Goal: Feedback & Contribution: Submit feedback/report problem

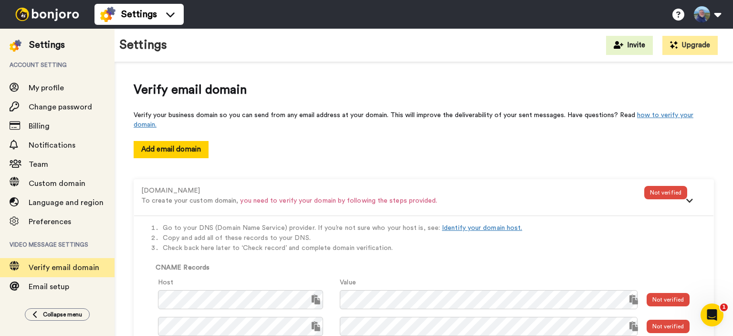
scroll to position [79, 0]
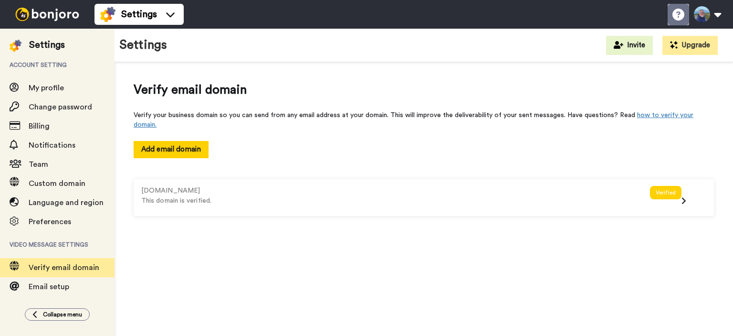
click at [675, 15] on icon at bounding box center [679, 15] width 12 height 12
click at [677, 11] on icon at bounding box center [679, 15] width 12 height 12
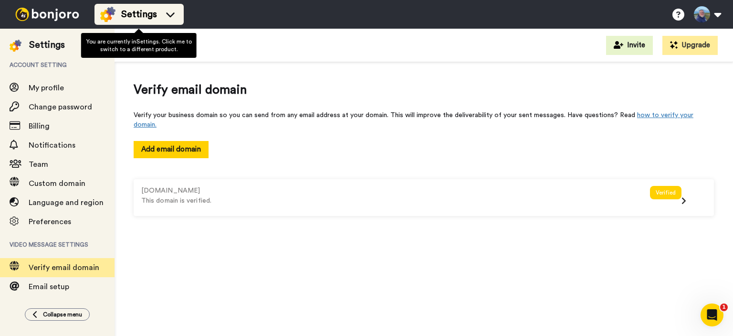
click at [169, 15] on icon at bounding box center [170, 15] width 15 height 10
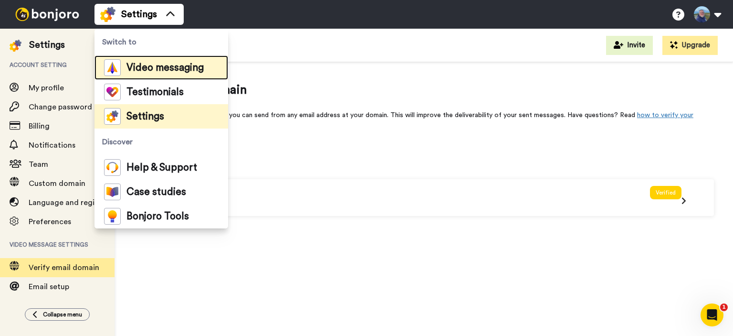
click at [151, 65] on span "Video messaging" at bounding box center [165, 68] width 77 height 10
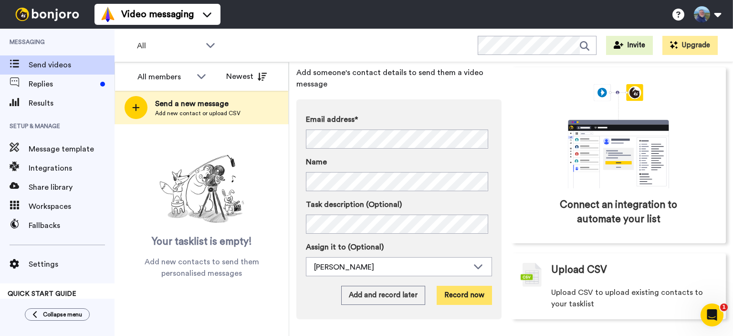
click at [445, 292] on button "Record now" at bounding box center [464, 294] width 55 height 19
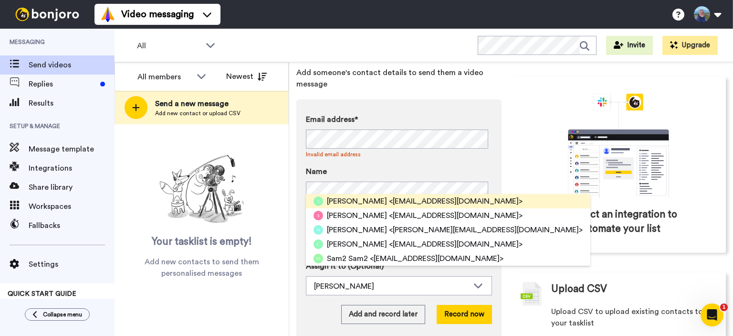
click at [389, 203] on span "<greenwoodjill6@gmail.com>" at bounding box center [456, 200] width 134 height 11
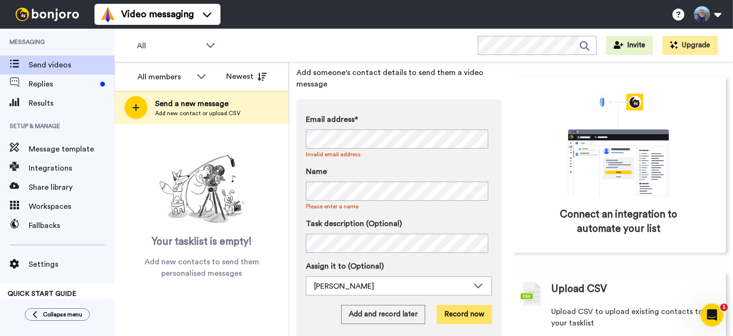
click at [467, 314] on button "Record now" at bounding box center [464, 314] width 55 height 19
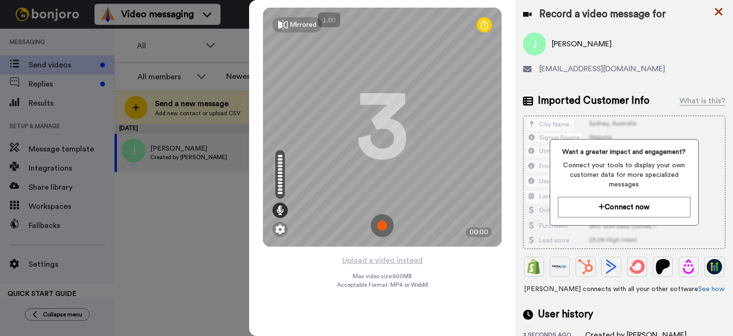
click at [718, 11] on icon at bounding box center [719, 12] width 8 height 8
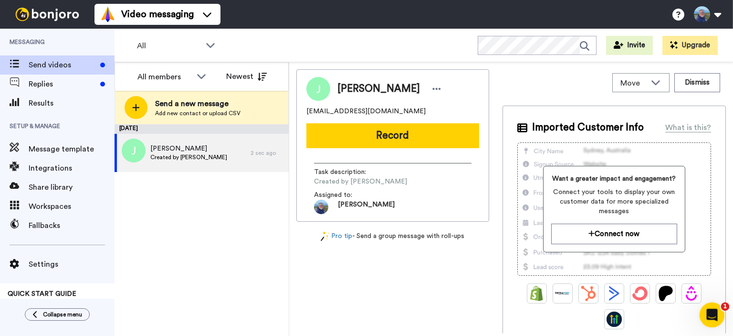
click at [707, 306] on div "Open Intercom Messenger" at bounding box center [711, 313] width 32 height 32
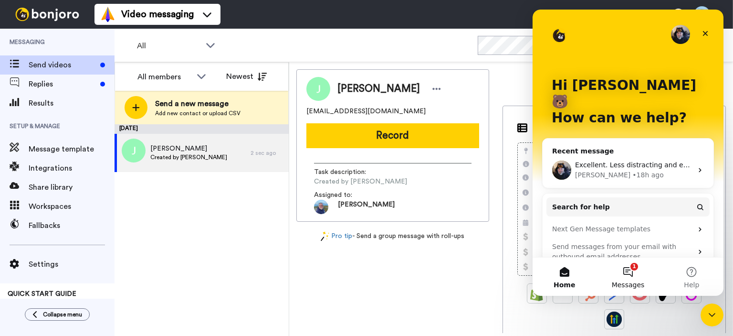
click at [627, 273] on button "1 Messages" at bounding box center [627, 276] width 63 height 38
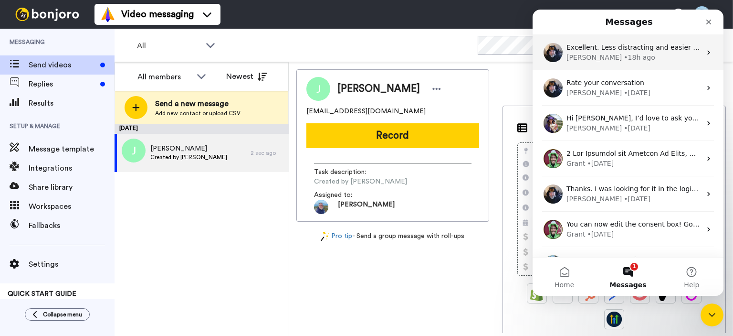
click at [624, 55] on div "• 18h ago" at bounding box center [639, 58] width 31 height 10
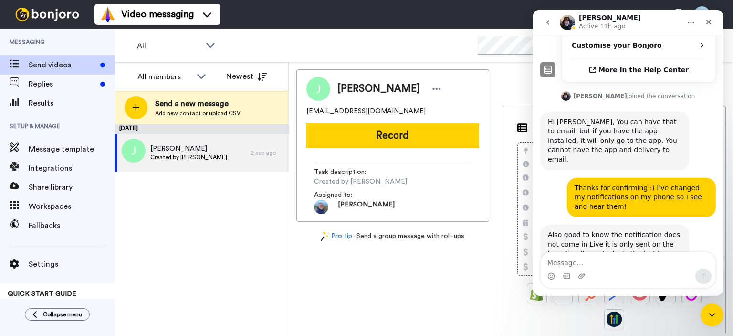
scroll to position [352, 0]
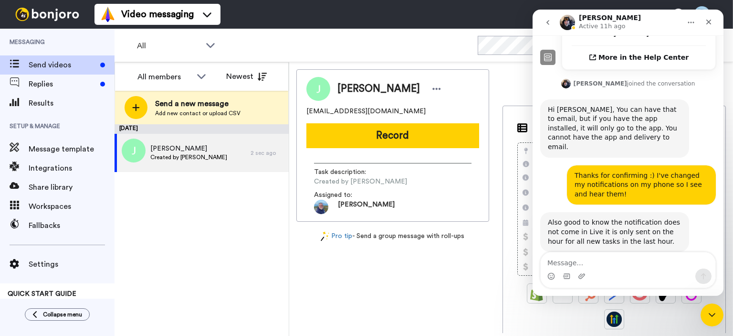
click at [551, 21] on icon "go back" at bounding box center [548, 23] width 8 height 8
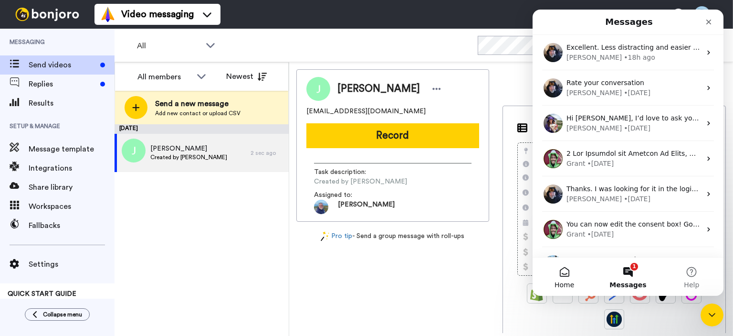
click at [567, 274] on button "Home" at bounding box center [564, 276] width 63 height 38
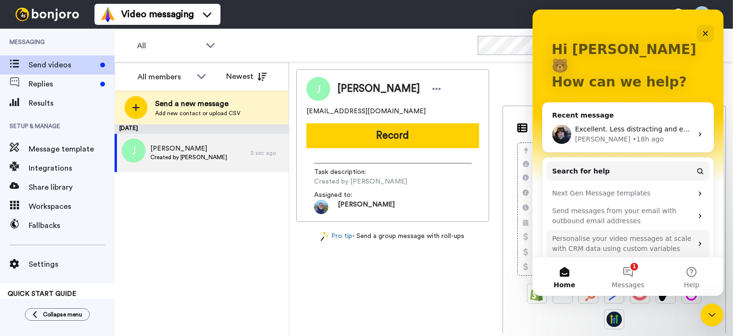
scroll to position [46, 0]
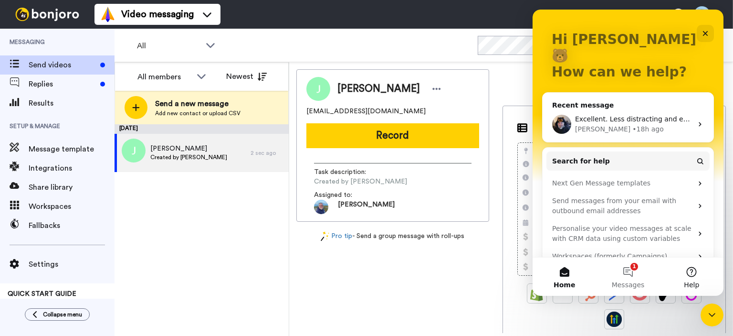
click at [691, 272] on button "Help" at bounding box center [691, 276] width 63 height 38
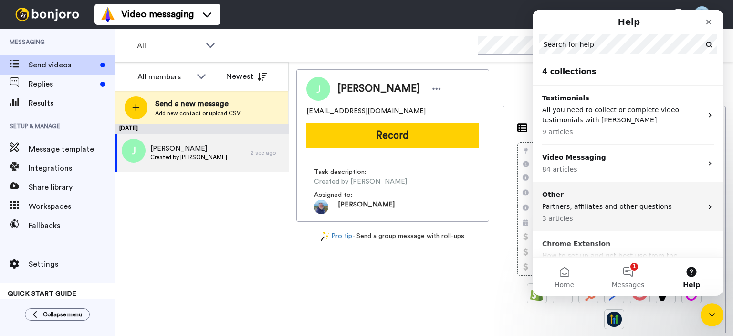
scroll to position [33, 0]
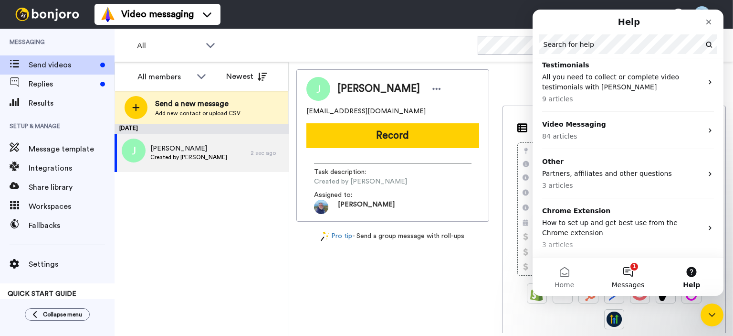
click at [628, 273] on button "1 Messages" at bounding box center [627, 276] width 63 height 38
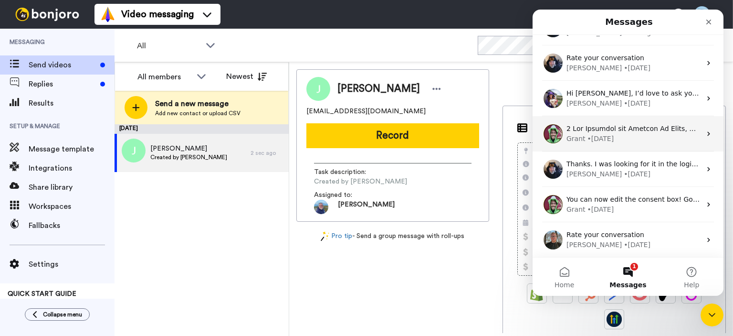
scroll to position [0, 0]
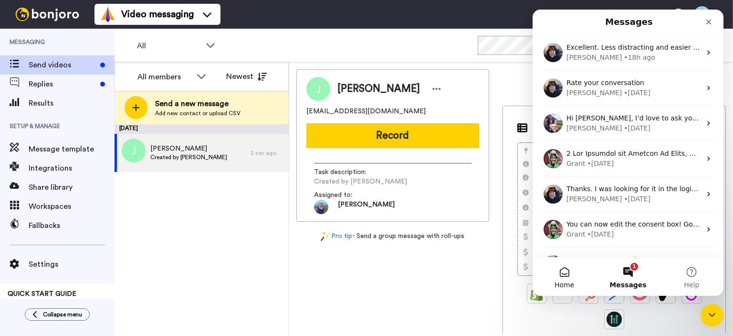
click at [563, 274] on button "Home" at bounding box center [564, 276] width 63 height 38
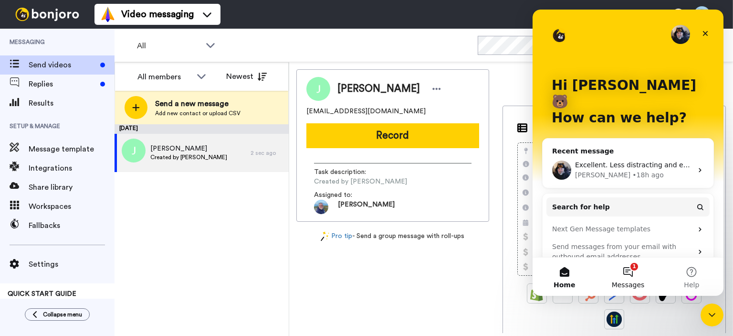
click at [628, 270] on button "1 Messages" at bounding box center [627, 276] width 63 height 38
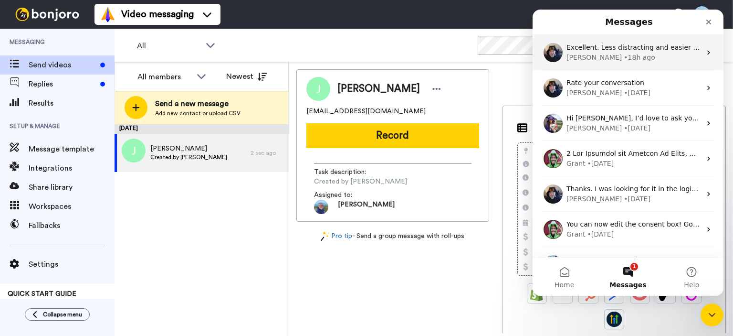
click at [622, 57] on div "Johann • 18h ago" at bounding box center [634, 58] width 135 height 10
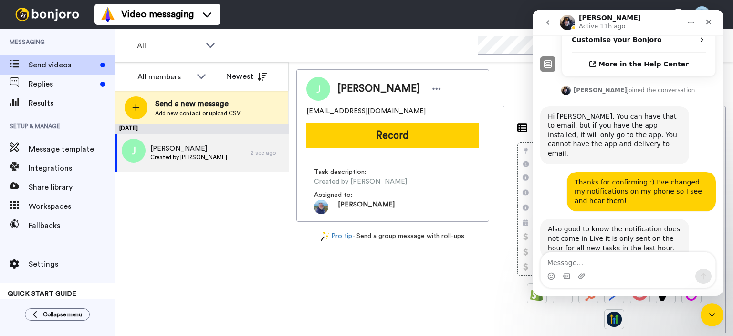
scroll to position [352, 0]
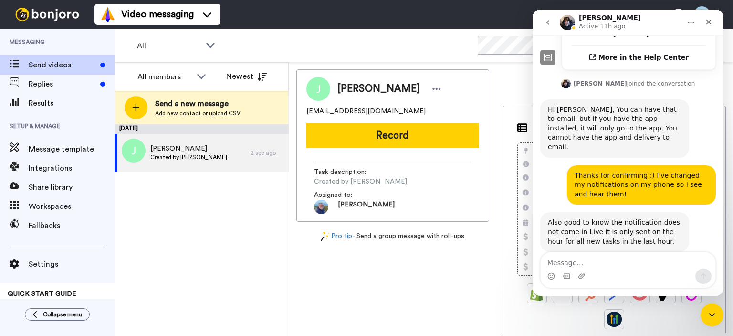
click at [547, 22] on icon "go back" at bounding box center [548, 23] width 8 height 8
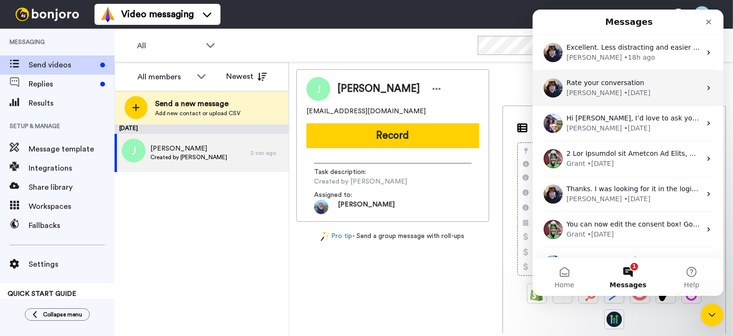
click at [587, 90] on div "[PERSON_NAME]" at bounding box center [594, 93] width 55 height 10
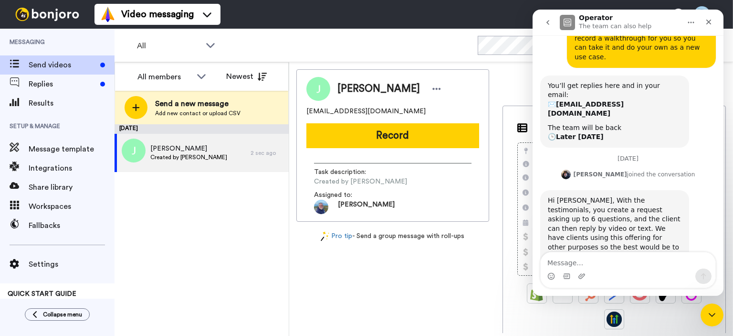
scroll to position [300, 0]
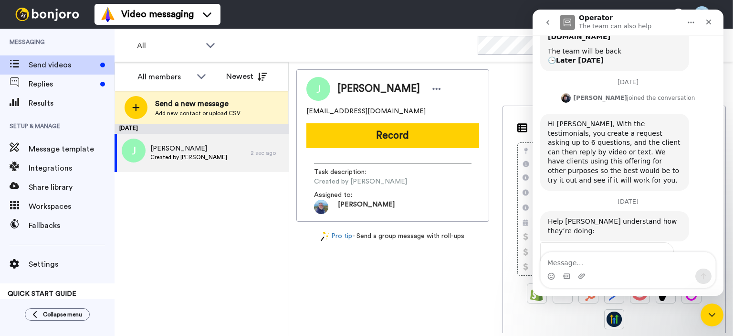
click at [651, 268] on span "Amazing" at bounding box center [652, 276] width 17 height 17
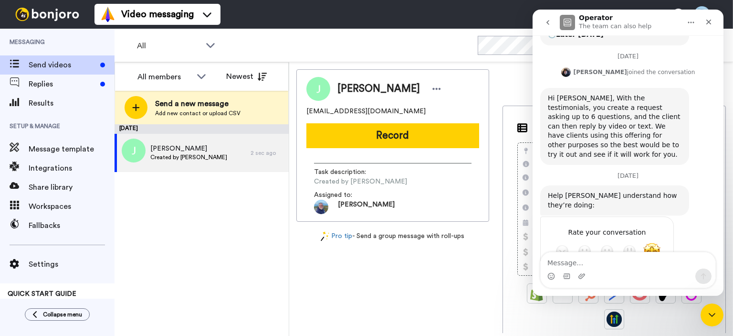
click at [654, 276] on div "Submit" at bounding box center [656, 285] width 19 height 19
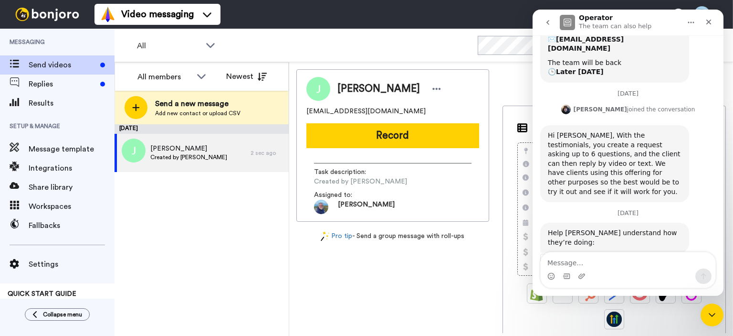
click at [551, 24] on icon "go back" at bounding box center [548, 23] width 8 height 8
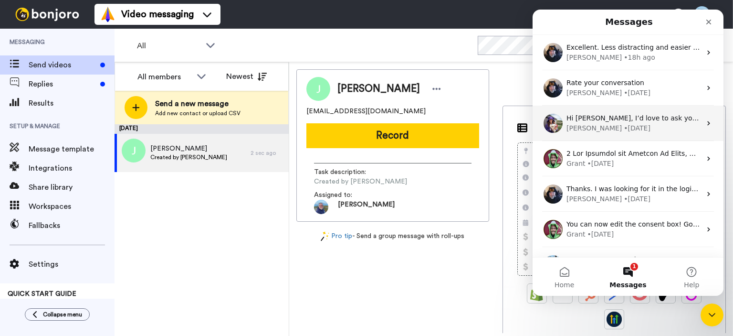
click at [624, 126] on div "• 5d ago" at bounding box center [637, 128] width 27 height 10
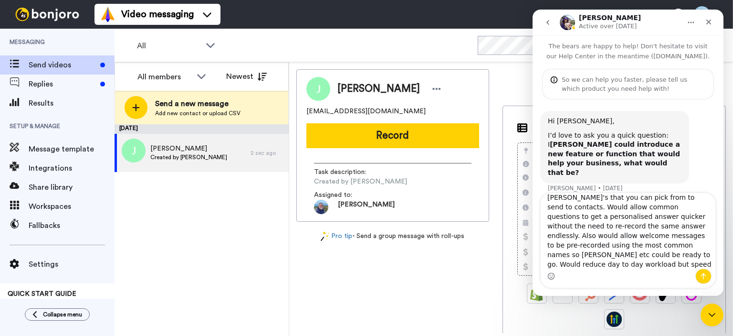
scroll to position [25, 0]
type textarea "Have an option to add a library of pre-recorded [PERSON_NAME]'s that you can pi…"
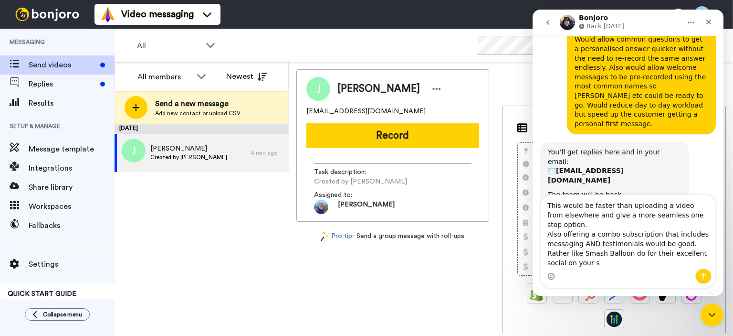
scroll to position [214, 0]
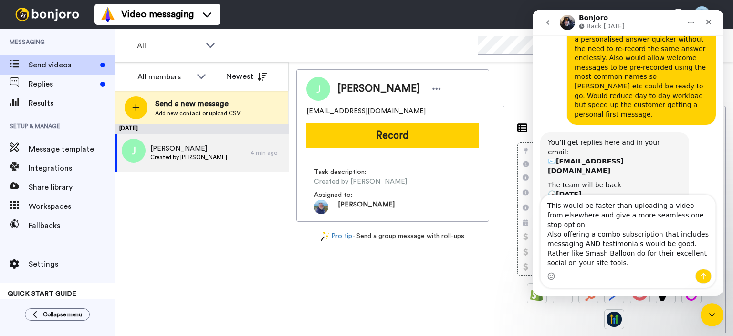
type textarea "This would be faster than uploading a video from elsewhere and give a more seam…"
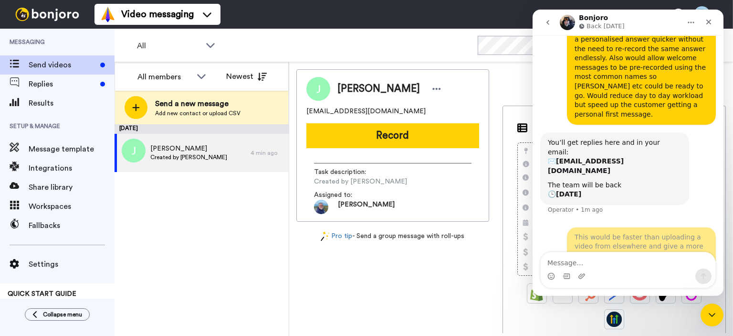
scroll to position [251, 0]
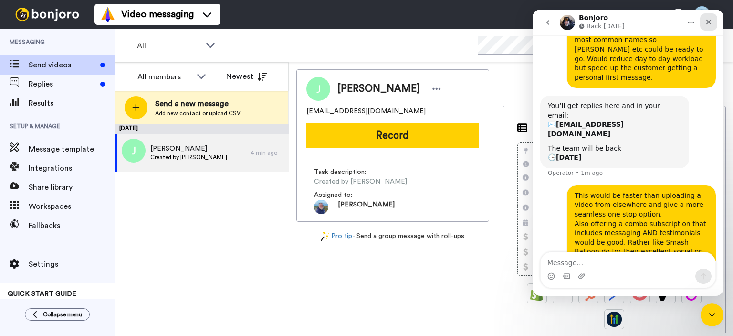
click at [707, 21] on icon "Close" at bounding box center [709, 22] width 5 height 5
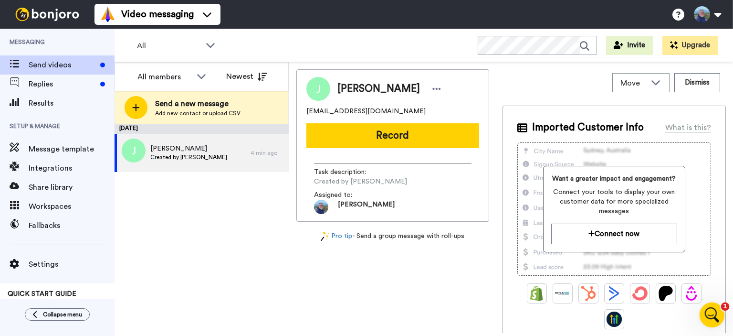
click at [713, 308] on icon "Open Intercom Messenger" at bounding box center [711, 314] width 16 height 16
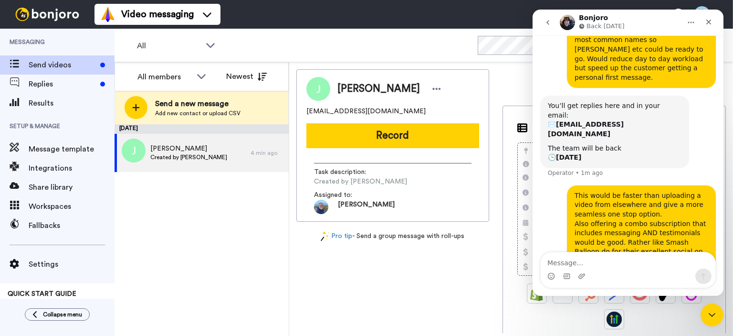
click at [548, 21] on icon "go back" at bounding box center [548, 22] width 3 height 5
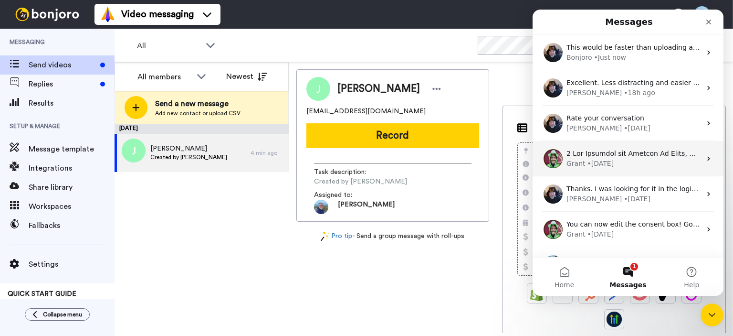
click at [609, 160] on div "• 5d ago" at bounding box center [601, 163] width 27 height 10
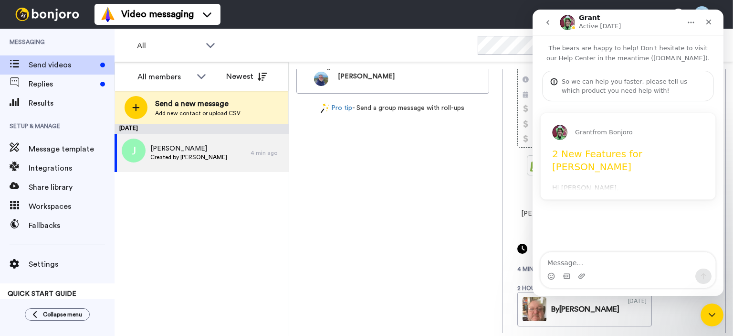
scroll to position [143, 0]
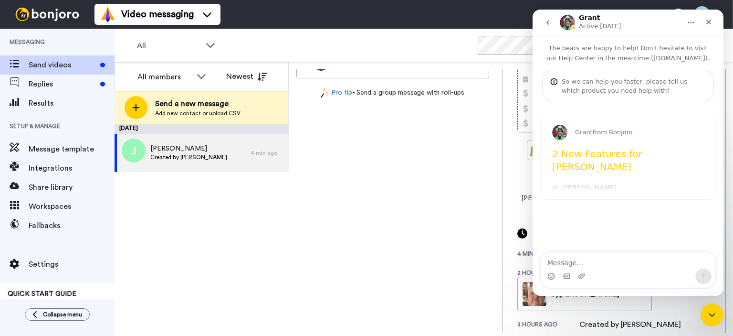
click at [551, 21] on icon "go back" at bounding box center [548, 23] width 8 height 8
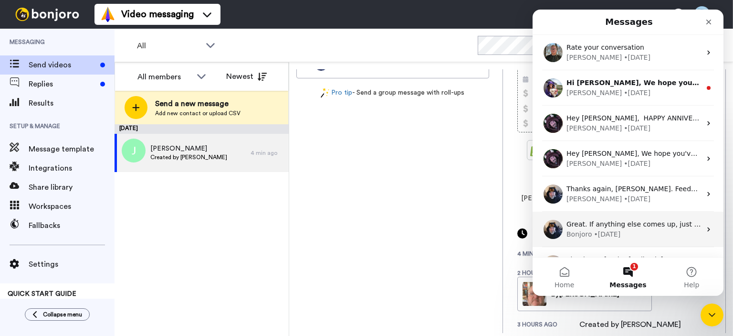
scroll to position [272, 0]
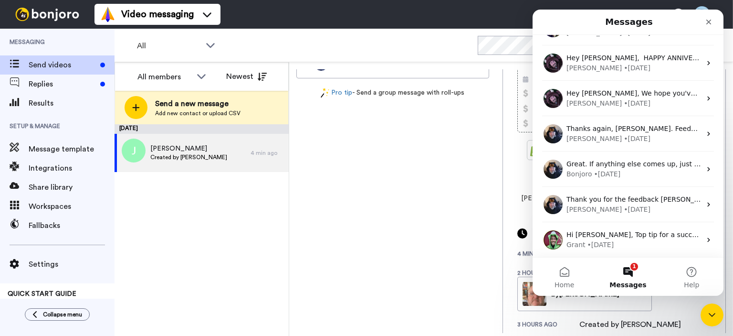
click at [627, 272] on button "1 Messages" at bounding box center [627, 276] width 63 height 38
click at [717, 316] on div "Close Intercom Messenger" at bounding box center [710, 313] width 23 height 23
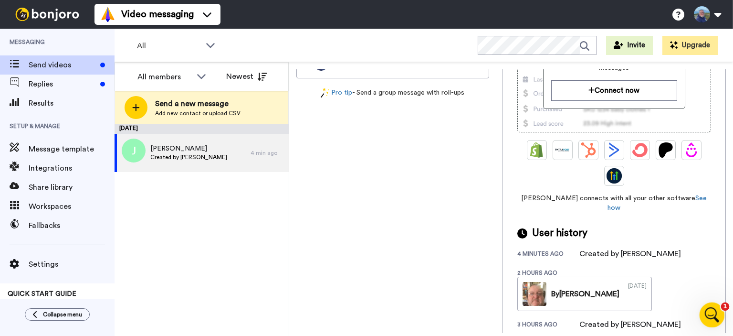
click at [708, 316] on icon "Open Intercom Messenger" at bounding box center [711, 314] width 16 height 16
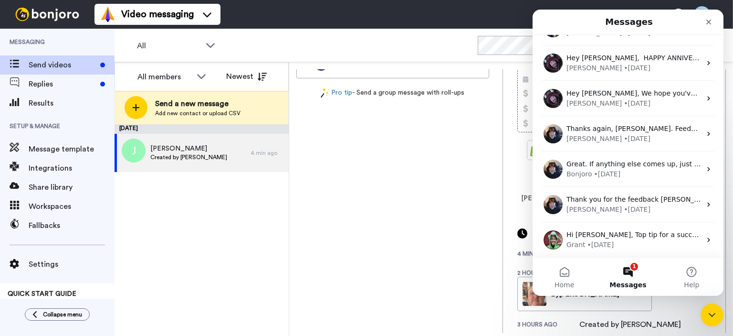
click at [630, 273] on button "1 Messages" at bounding box center [627, 276] width 63 height 38
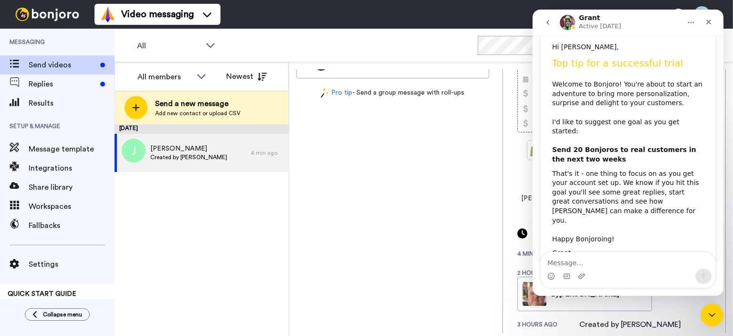
scroll to position [114, 0]
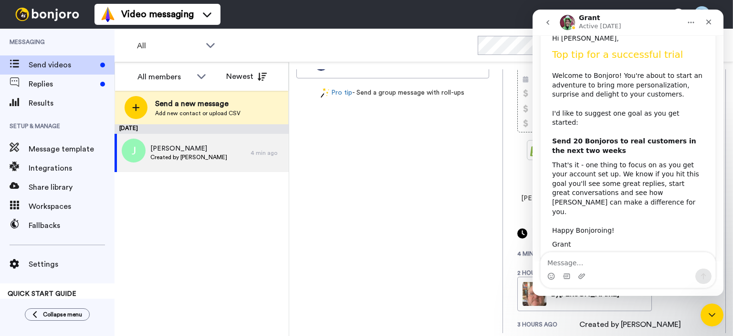
click at [625, 265] on textarea "Message…" at bounding box center [628, 260] width 175 height 16
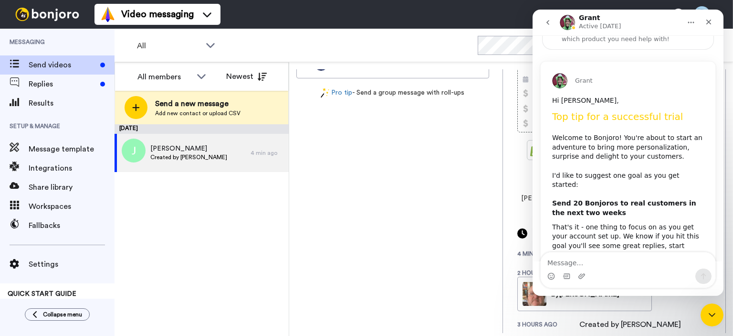
scroll to position [0, 0]
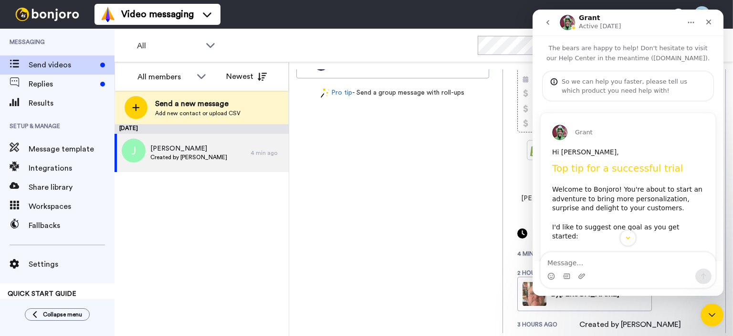
click at [548, 22] on icon "go back" at bounding box center [548, 23] width 8 height 8
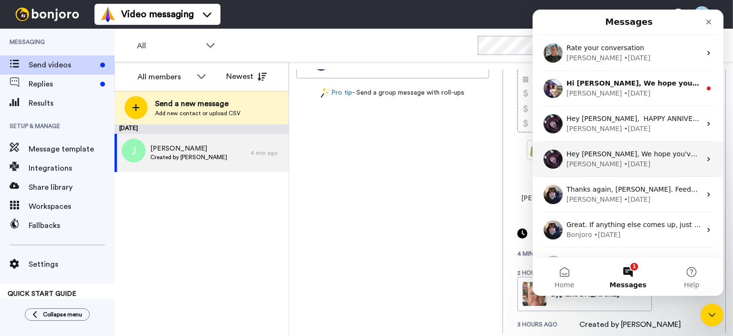
scroll to position [129, 0]
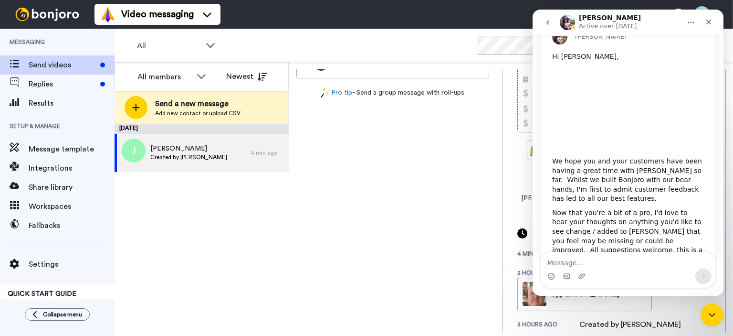
scroll to position [127, 0]
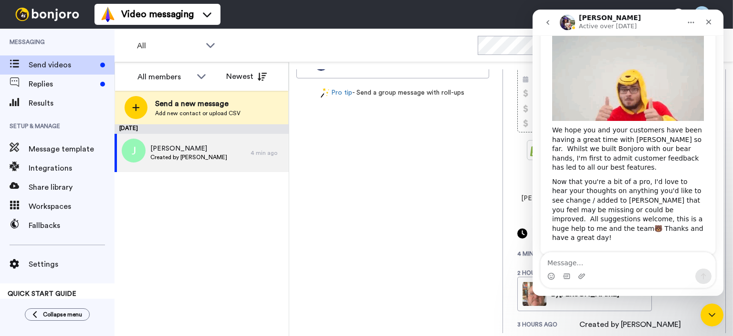
click at [548, 24] on icon "go back" at bounding box center [548, 23] width 8 height 8
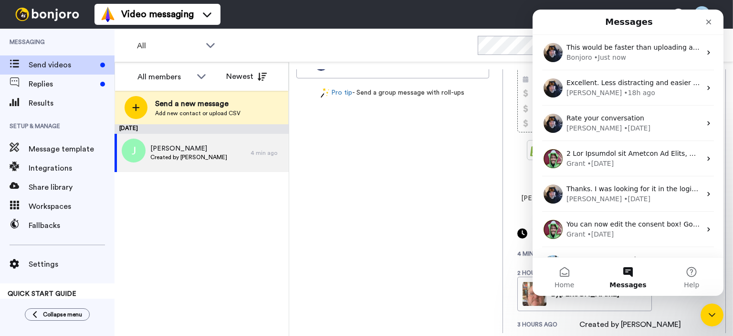
scroll to position [0, 0]
click at [628, 269] on button "Messages" at bounding box center [627, 276] width 63 height 38
click at [569, 274] on button "Home" at bounding box center [564, 276] width 63 height 38
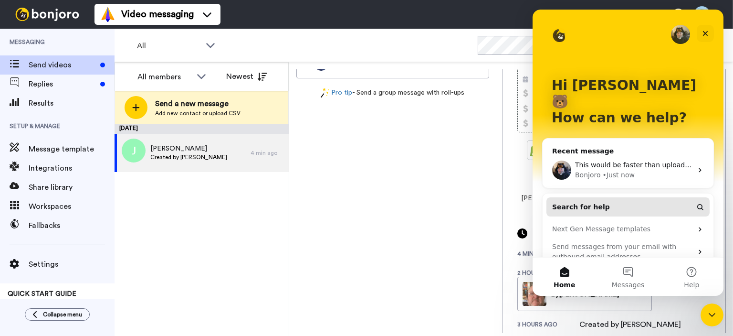
scroll to position [46, 0]
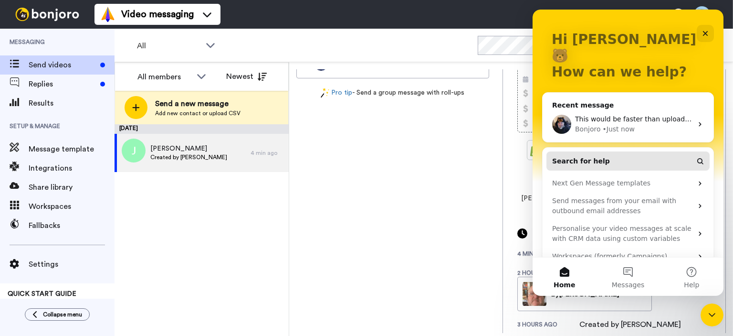
click at [598, 151] on button "Search for help" at bounding box center [628, 160] width 163 height 19
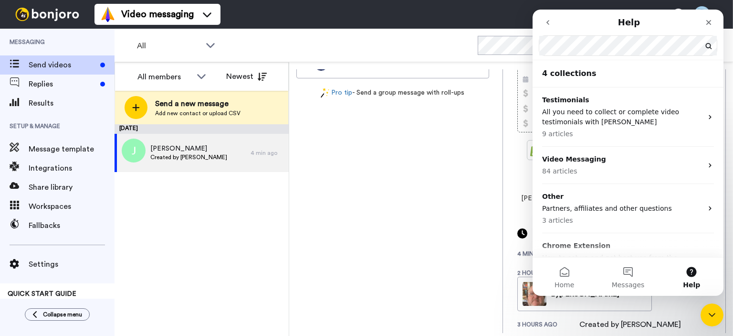
scroll to position [0, 0]
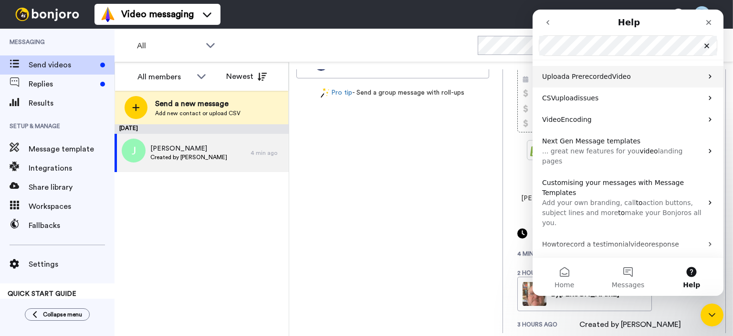
click at [591, 76] on span "a Prerecorded" at bounding box center [589, 77] width 47 height 8
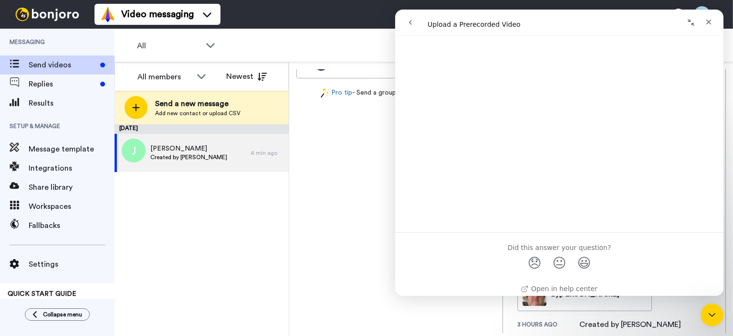
scroll to position [782, 0]
click at [560, 253] on span "😐" at bounding box center [559, 255] width 19 height 25
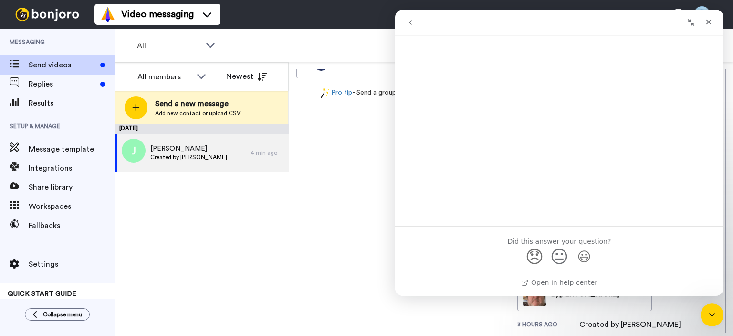
click at [532, 256] on span "😞" at bounding box center [535, 255] width 19 height 25
click at [556, 279] on link "Open in help center" at bounding box center [559, 282] width 76 height 8
click at [709, 21] on icon "Close" at bounding box center [709, 22] width 8 height 8
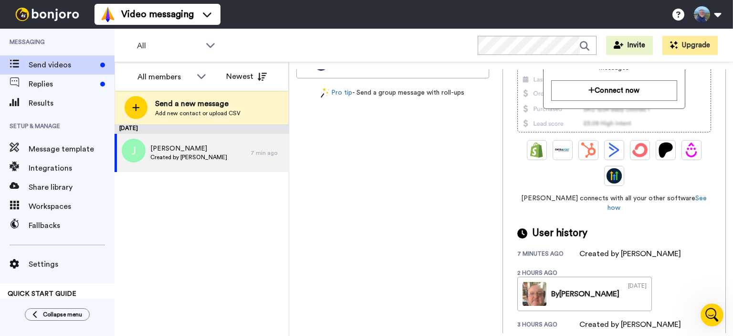
click at [445, 148] on div "Jill greenwoodjill6@gmail.com Record Task description : Created by Colin Steven…" at bounding box center [392, 58] width 193 height 264
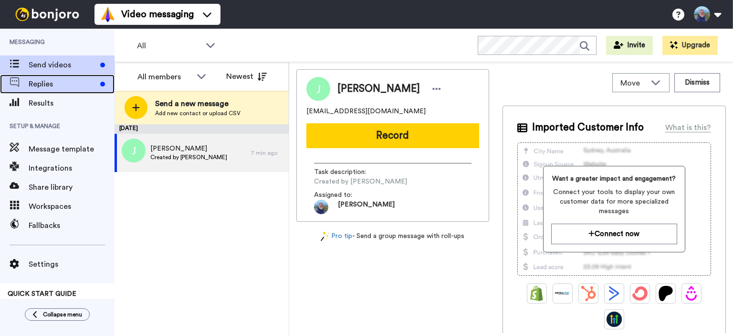
click at [45, 84] on span "Replies" at bounding box center [63, 83] width 68 height 11
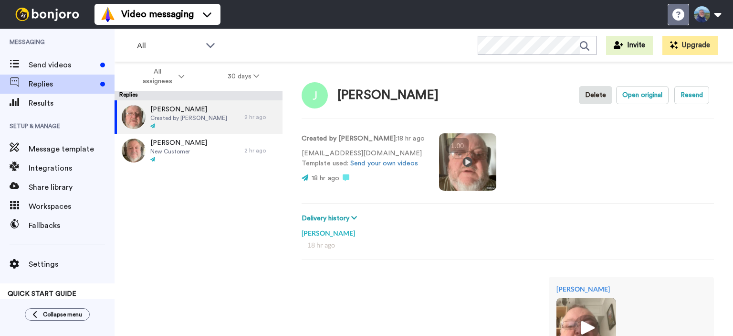
click at [677, 11] on icon at bounding box center [679, 15] width 12 height 12
type textarea "x"
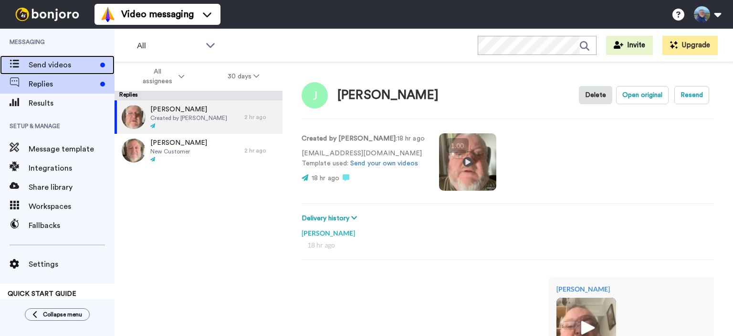
click at [16, 63] on icon at bounding box center [15, 64] width 10 height 8
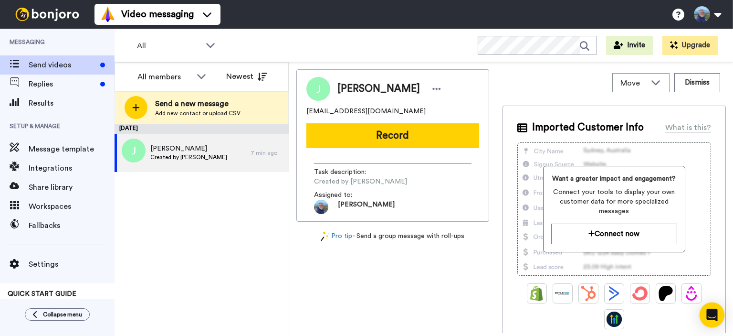
click at [715, 309] on icon "Open Intercom Messenger" at bounding box center [712, 314] width 12 height 12
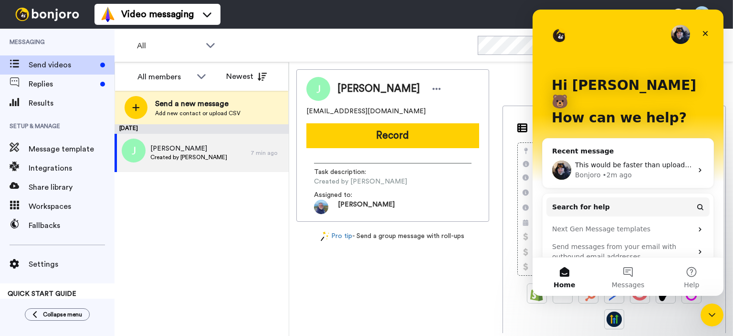
click at [570, 110] on p "How can we help?" at bounding box center [628, 118] width 153 height 16
click at [665, 110] on p "How can we help?" at bounding box center [628, 118] width 153 height 16
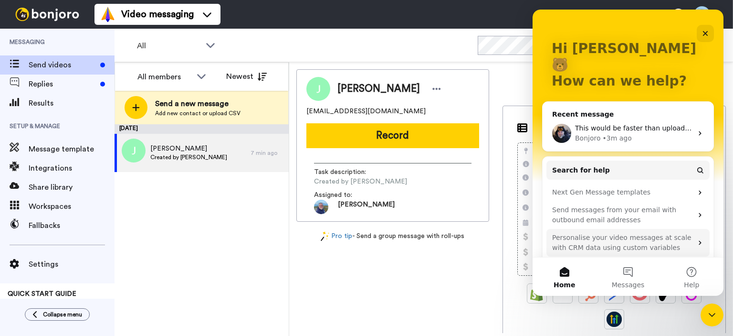
scroll to position [46, 0]
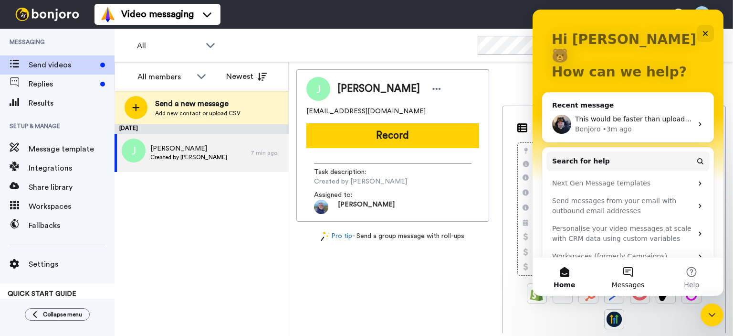
click at [630, 274] on button "Messages" at bounding box center [627, 276] width 63 height 38
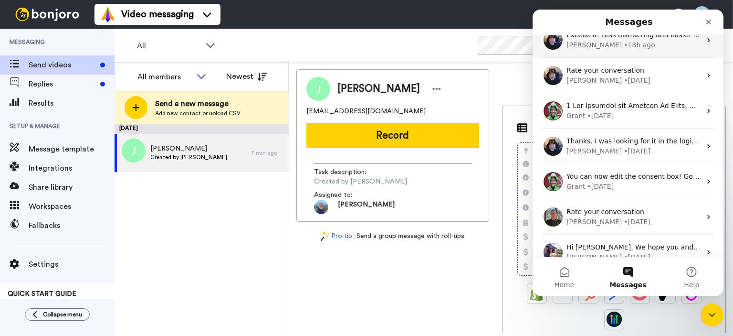
scroll to position [0, 0]
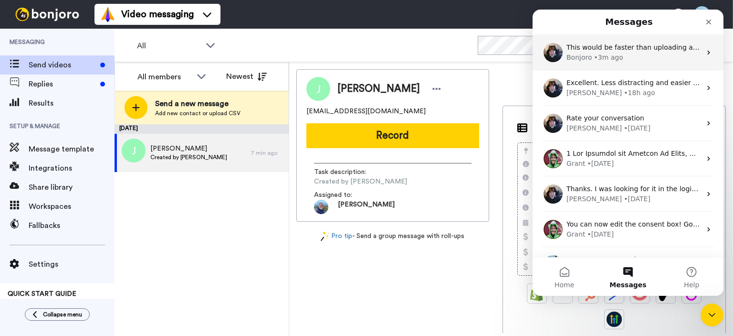
click at [606, 53] on div "• 3m ago" at bounding box center [608, 58] width 29 height 10
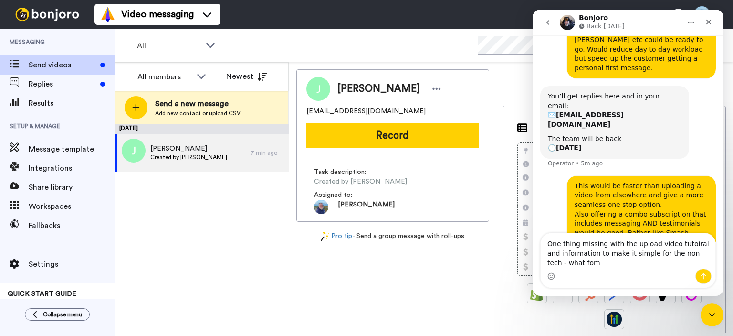
scroll to position [270, 0]
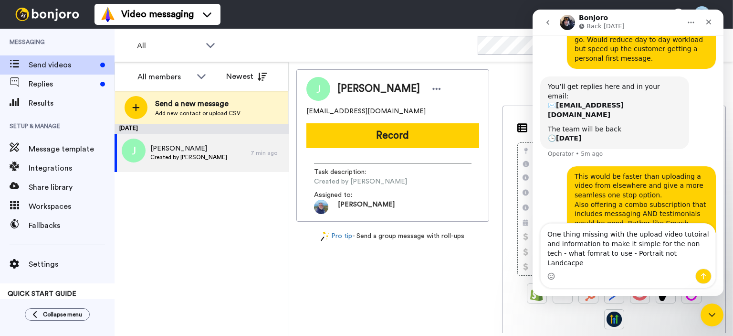
click at [681, 244] on textarea "One thing missing with the upload video tutoiral and information to make it sim…" at bounding box center [628, 245] width 175 height 45
drag, startPoint x: 554, startPoint y: 265, endPoint x: 577, endPoint y: 271, distance: 24.1
click at [556, 265] on textarea "One thing missing with the upload video tutorial and information to make it sim…" at bounding box center [628, 245] width 175 height 45
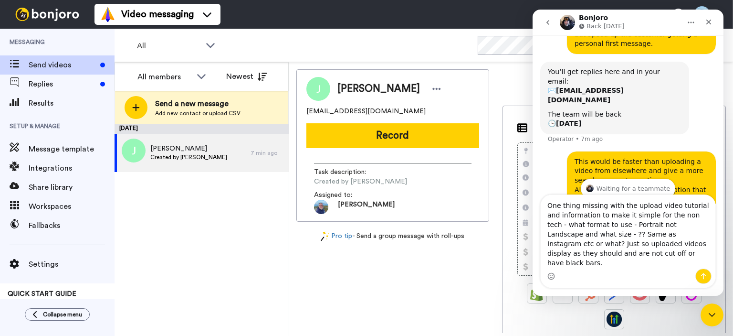
scroll to position [298, 0]
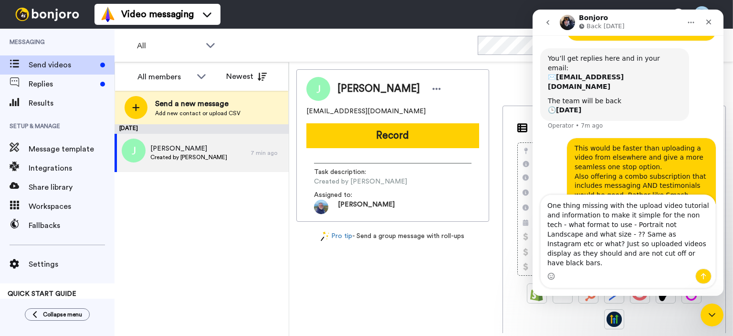
click at [652, 216] on textarea "One thing missing with the upload video tutorial and information to make it sim…" at bounding box center [628, 232] width 175 height 74
click at [663, 235] on textarea "One thing missing with the upload a video tutorial and information to make it s…" at bounding box center [628, 232] width 175 height 74
drag, startPoint x: 618, startPoint y: 266, endPoint x: 634, endPoint y: 268, distance: 15.9
click at [621, 266] on textarea "One thing missing with the upload a video tutorial and information to make it s…" at bounding box center [628, 232] width 175 height 74
click at [581, 264] on textarea "One thing missing with the upload a video tutorial and information to make it s…" at bounding box center [628, 232] width 175 height 74
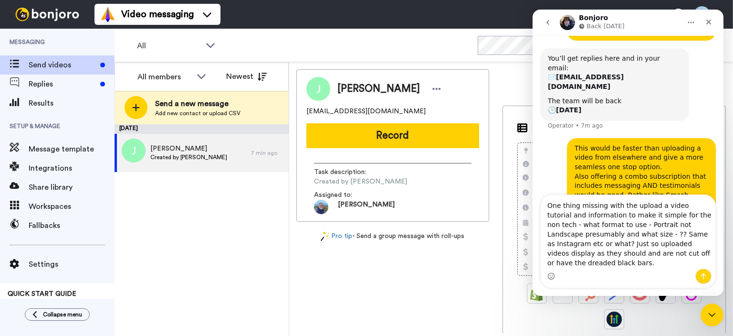
type textarea "One thing missing with the upload a video tutorial and information to make it s…"
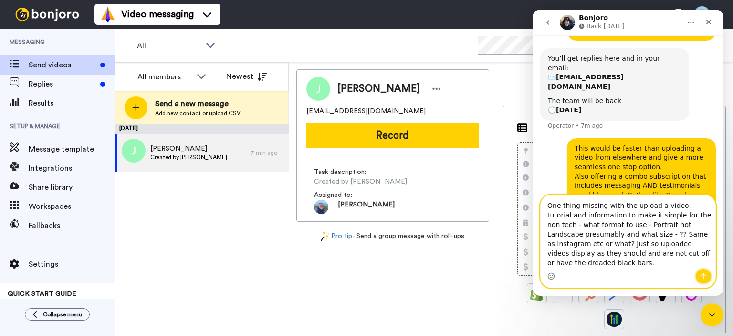
click at [703, 278] on icon "Send a message…" at bounding box center [704, 276] width 8 height 8
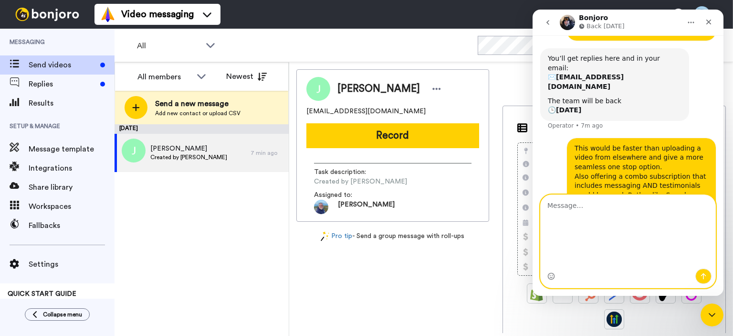
scroll to position [338, 0]
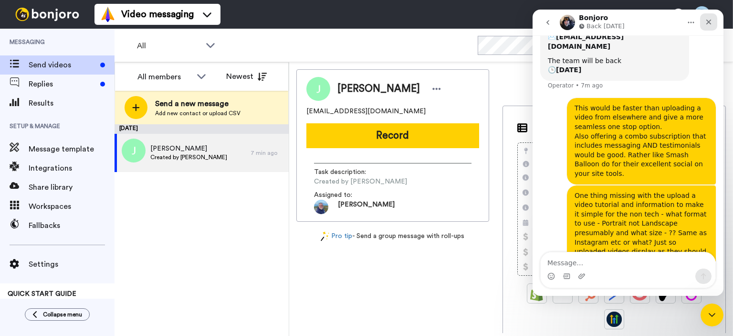
click at [707, 20] on icon "Close" at bounding box center [709, 22] width 8 height 8
